Goal: Task Accomplishment & Management: Complete application form

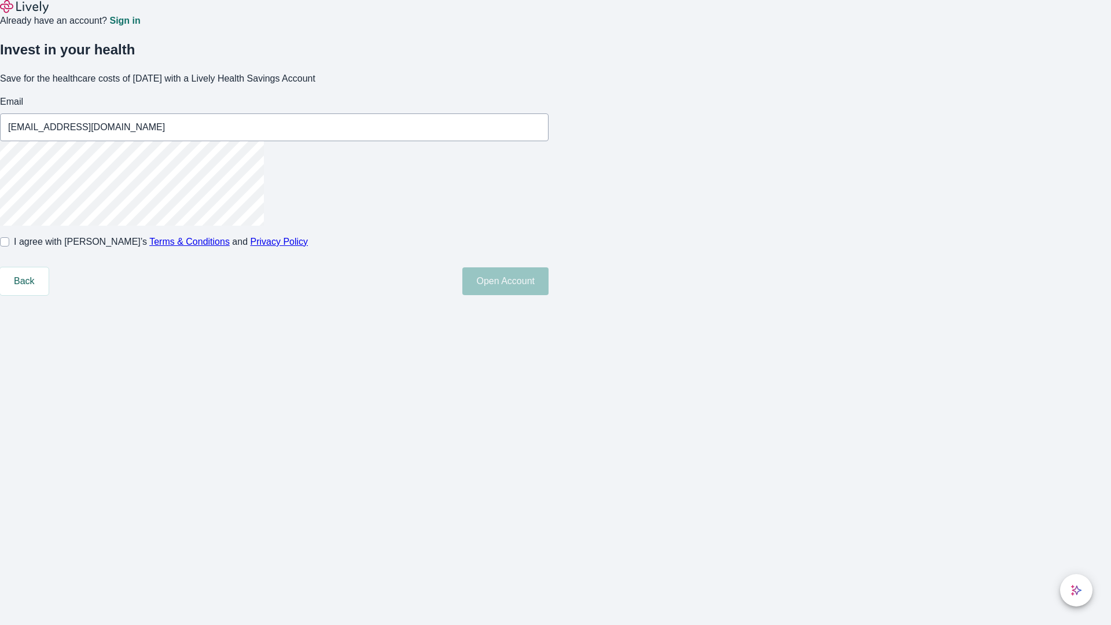
click at [9, 247] on input "I agree with Lively’s Terms & Conditions and Privacy Policy" at bounding box center [4, 241] width 9 height 9
checkbox input "true"
click at [549, 295] on button "Open Account" at bounding box center [505, 281] width 86 height 28
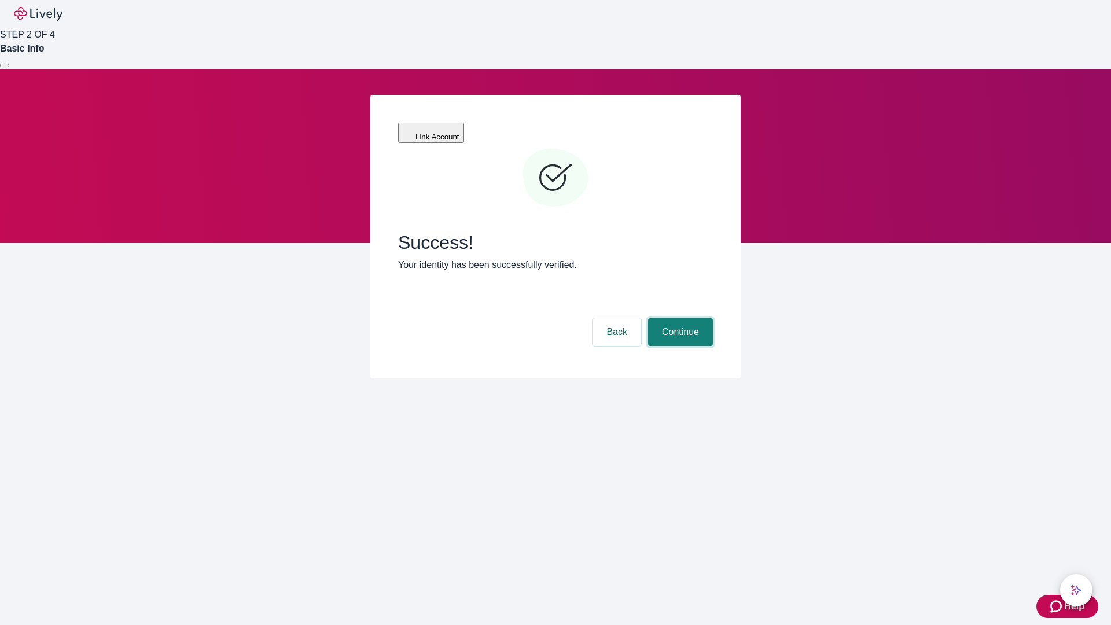
click at [679, 318] on button "Continue" at bounding box center [680, 332] width 65 height 28
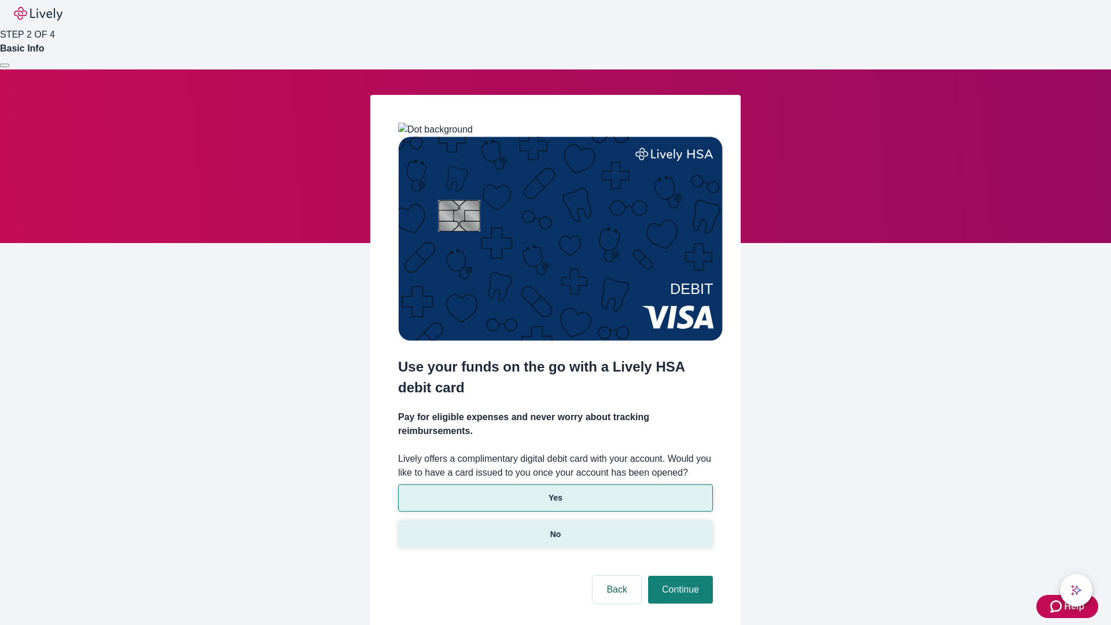
click at [555, 528] on p "No" at bounding box center [555, 534] width 11 height 12
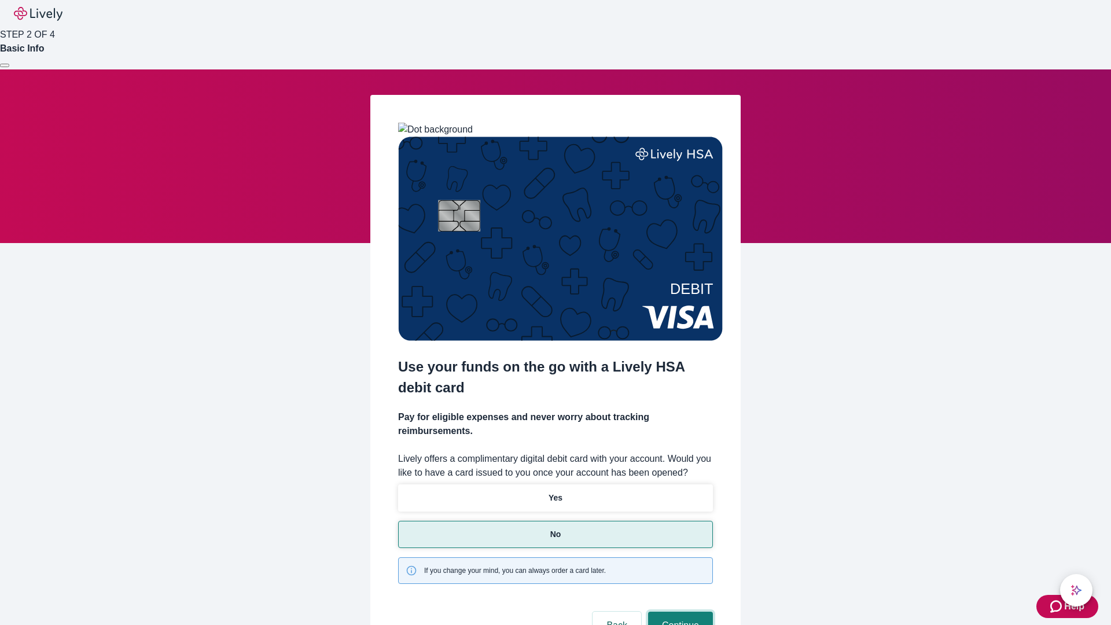
click at [679, 612] on button "Continue" at bounding box center [680, 626] width 65 height 28
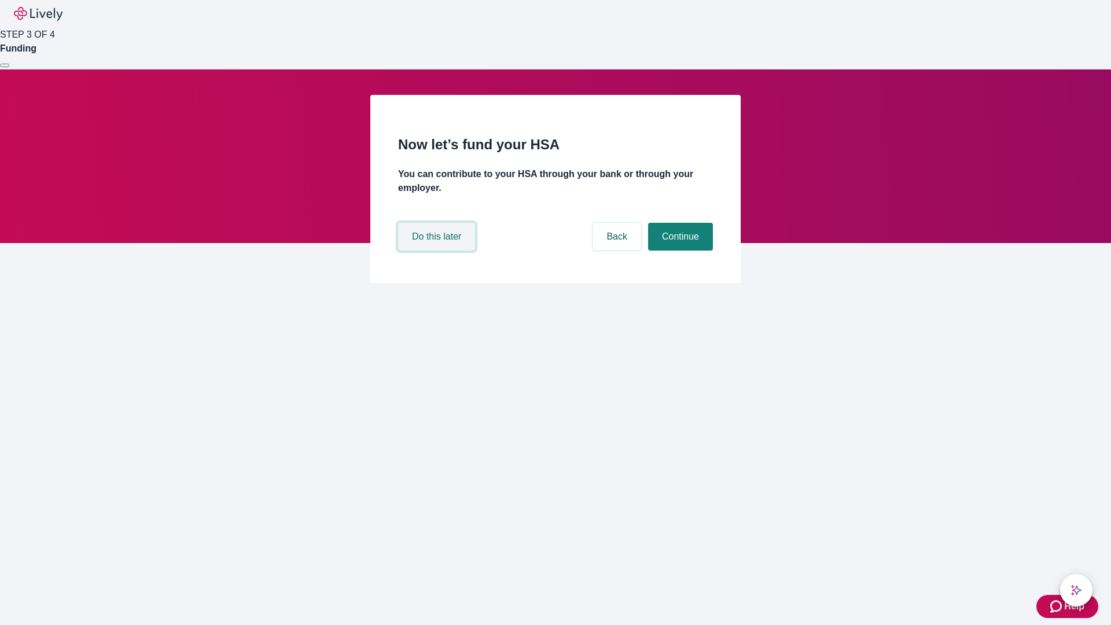
click at [438, 251] on button "Do this later" at bounding box center [436, 237] width 77 height 28
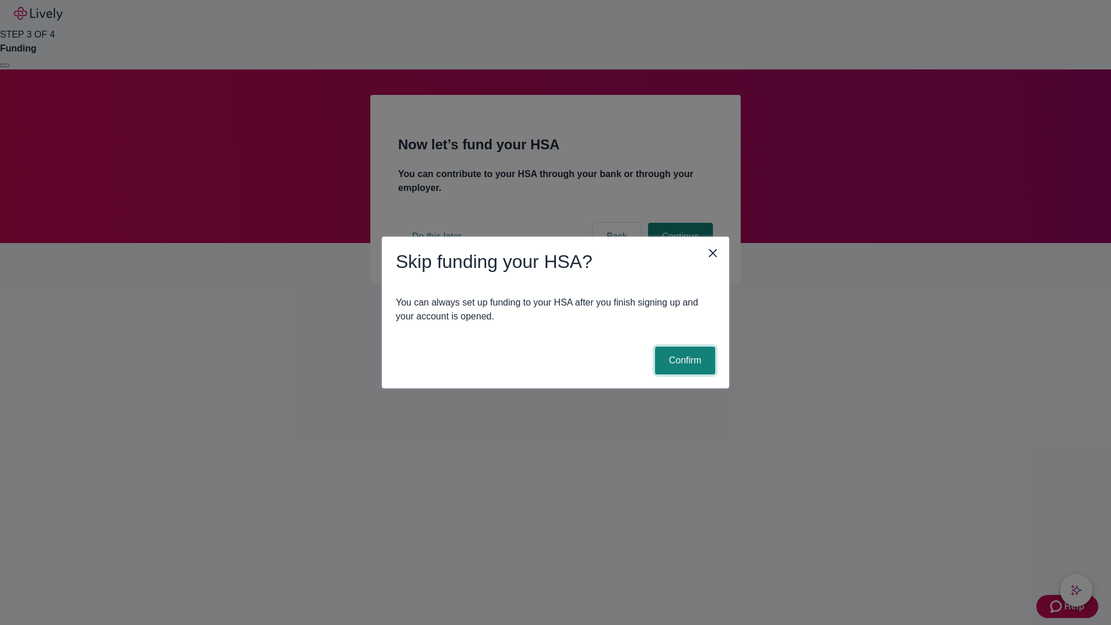
click at [683, 361] on button "Confirm" at bounding box center [685, 361] width 60 height 28
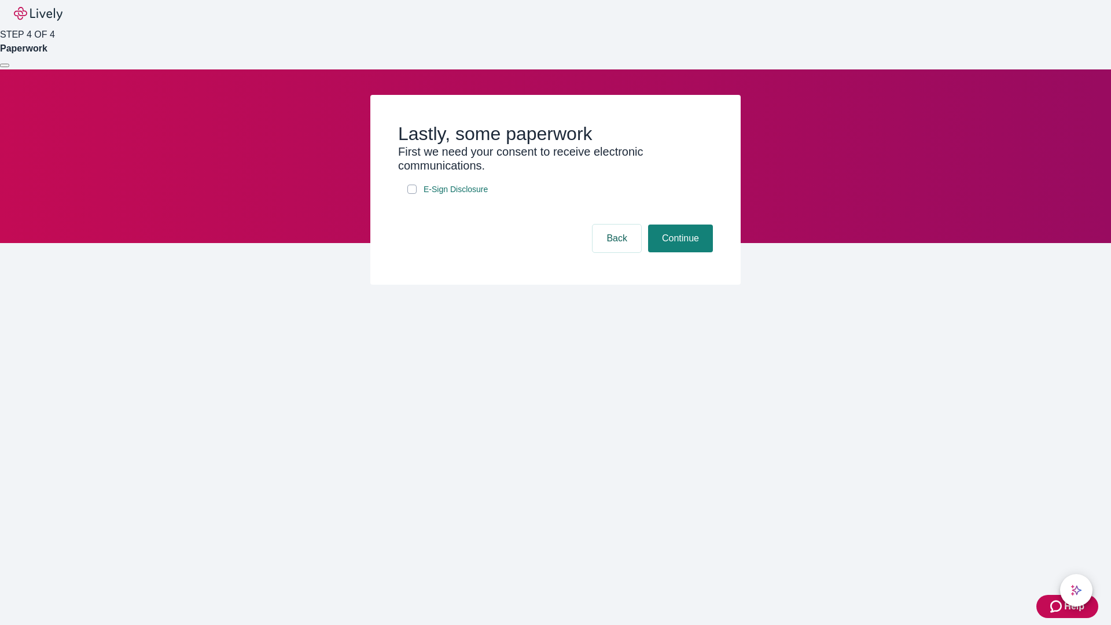
click at [412, 194] on input "E-Sign Disclosure" at bounding box center [411, 189] width 9 height 9
checkbox input "true"
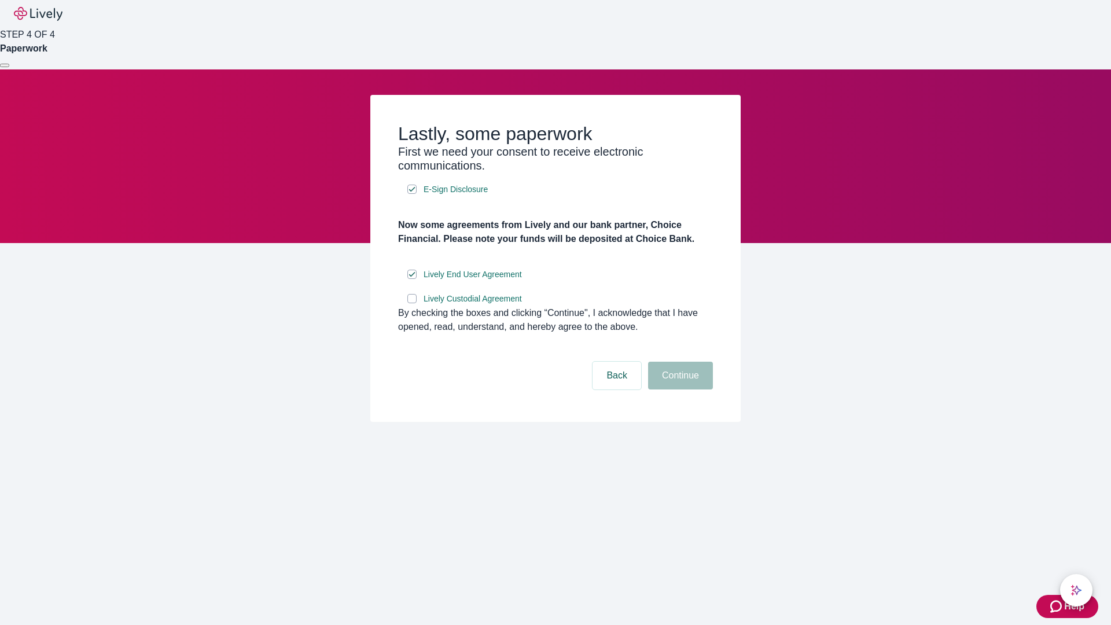
click at [412, 303] on input "Lively Custodial Agreement" at bounding box center [411, 298] width 9 height 9
checkbox input "true"
click at [679, 389] on button "Continue" at bounding box center [680, 376] width 65 height 28
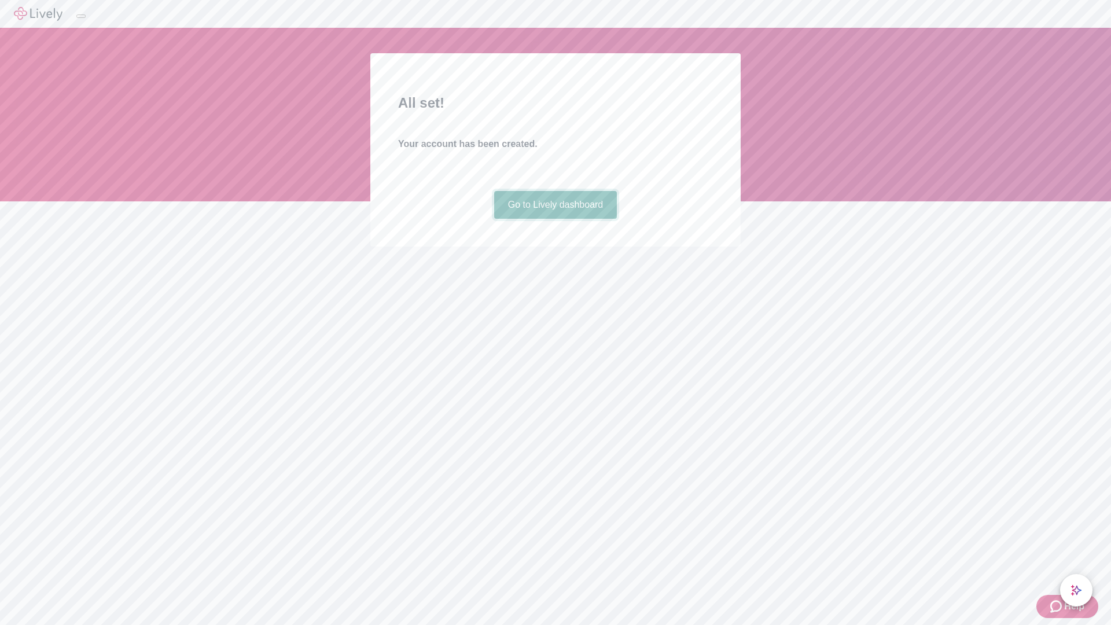
click at [555, 219] on link "Go to Lively dashboard" at bounding box center [555, 205] width 123 height 28
